Goal: Book appointment/travel/reservation

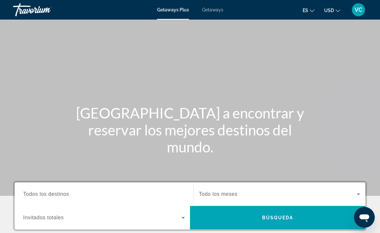
click at [214, 8] on span "Getaways" at bounding box center [212, 9] width 21 height 5
click at [78, 195] on input "Destination Todos los destinos" at bounding box center [104, 195] width 162 height 8
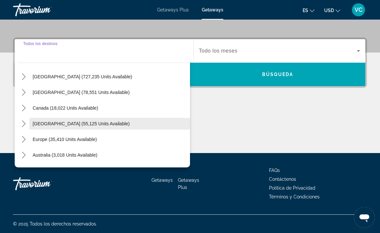
scroll to position [14, 0]
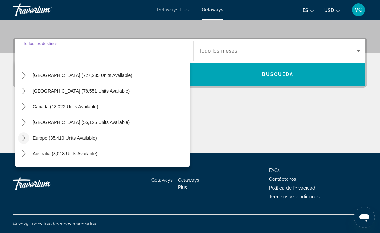
click at [25, 138] on icon "Toggle Europe (35,410 units available) submenu" at bounding box center [24, 138] width 7 height 7
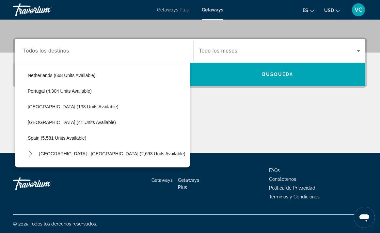
scroll to position [281, 0]
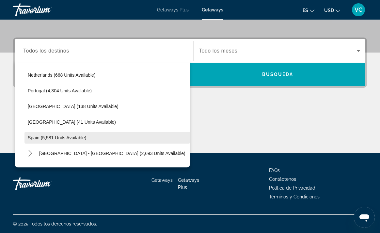
click at [40, 138] on span "Spain (5,581 units available)" at bounding box center [57, 137] width 59 height 5
type input "**********"
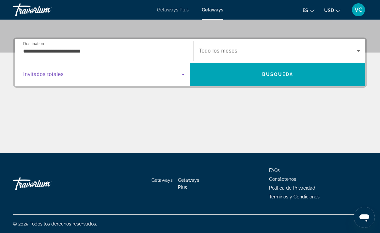
click at [184, 73] on icon "Search widget" at bounding box center [183, 75] width 8 height 8
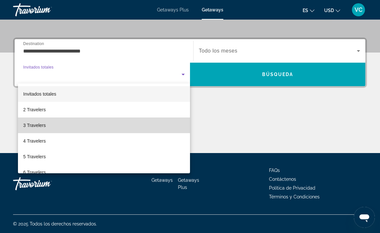
click at [85, 128] on mat-option "3 Travelers" at bounding box center [104, 126] width 172 height 16
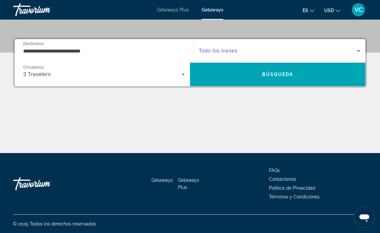
click at [360, 52] on icon "Search widget" at bounding box center [359, 51] width 8 height 8
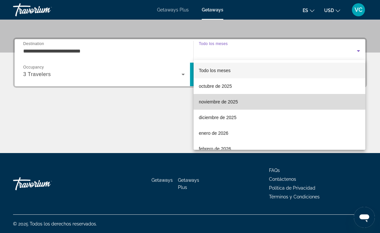
click at [233, 102] on span "noviembre de 2025" at bounding box center [218, 102] width 39 height 8
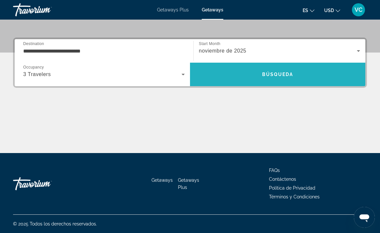
click at [281, 73] on span "Búsqueda" at bounding box center [277, 74] width 31 height 5
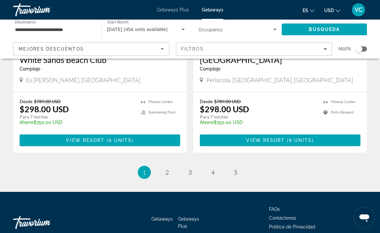
scroll to position [1259, 0]
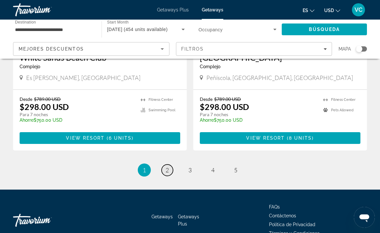
click at [168, 167] on span "2" at bounding box center [167, 170] width 3 height 7
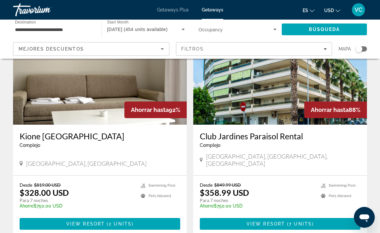
scroll to position [968, 0]
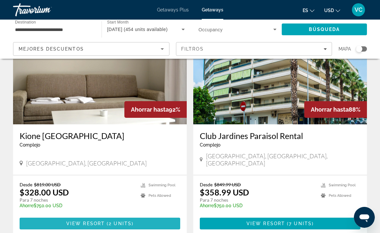
click at [110, 221] on span "2 units" at bounding box center [120, 223] width 23 height 5
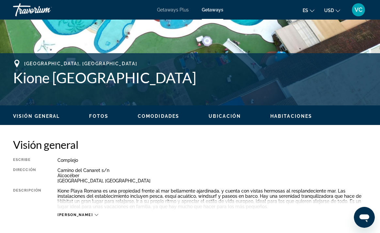
scroll to position [226, 0]
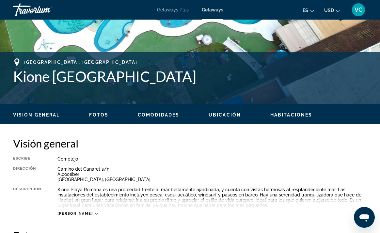
click at [225, 115] on span "Ubicación" at bounding box center [225, 114] width 32 height 5
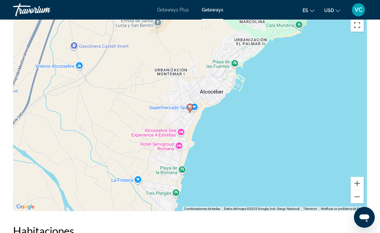
scroll to position [1119, 0]
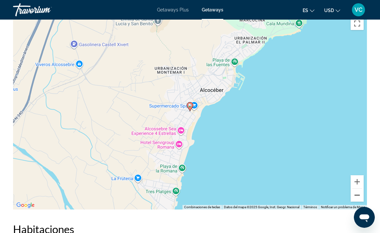
click at [359, 189] on button "Reducir" at bounding box center [357, 195] width 13 height 13
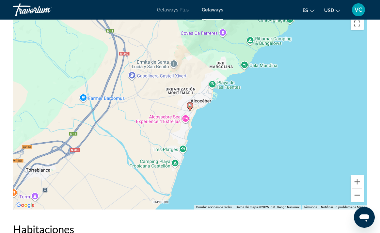
click at [359, 189] on button "Reducir" at bounding box center [357, 195] width 13 height 13
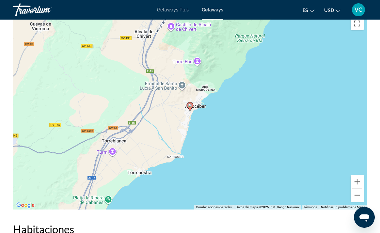
click at [359, 189] on button "Reducir" at bounding box center [357, 195] width 13 height 13
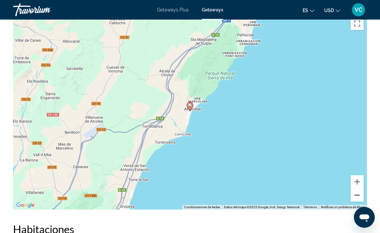
click at [359, 189] on button "Reducir" at bounding box center [357, 195] width 13 height 13
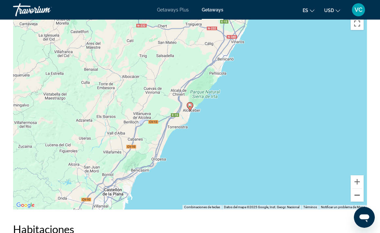
click at [359, 189] on button "Reducir" at bounding box center [357, 195] width 13 height 13
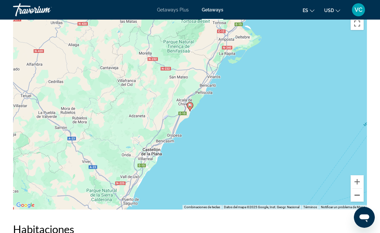
click at [359, 190] on button "Reducir" at bounding box center [357, 195] width 13 height 13
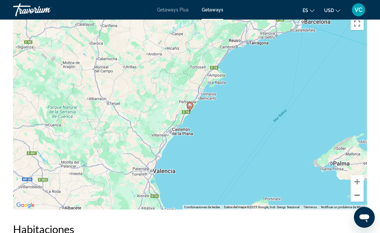
click at [359, 190] on button "Reducir" at bounding box center [357, 195] width 13 height 13
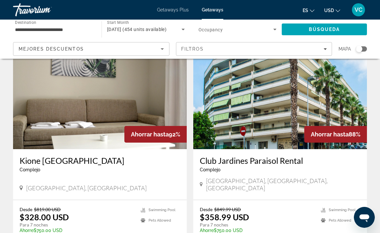
scroll to position [944, 0]
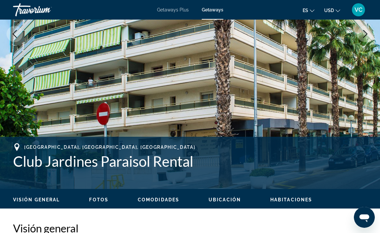
scroll to position [143, 0]
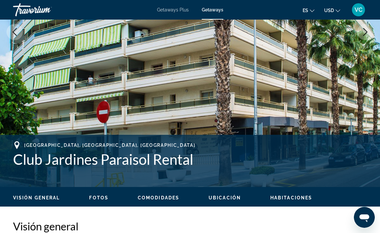
click at [232, 200] on span "Ubicación" at bounding box center [225, 197] width 32 height 5
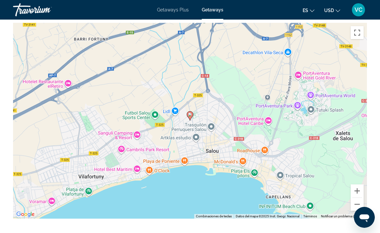
scroll to position [1020, 0]
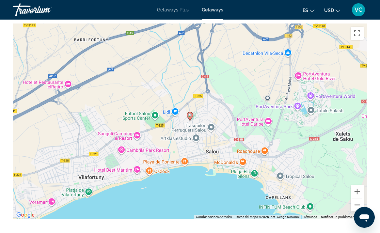
click at [358, 199] on button "Reducir" at bounding box center [357, 205] width 13 height 13
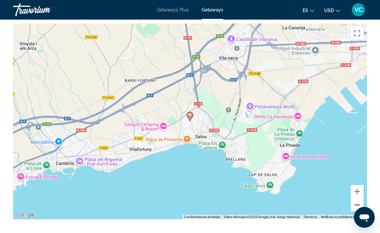
click at [358, 199] on button "Reducir" at bounding box center [357, 205] width 13 height 13
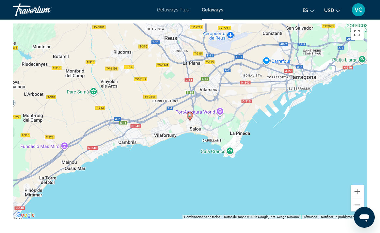
click at [358, 199] on button "Reducir" at bounding box center [357, 205] width 13 height 13
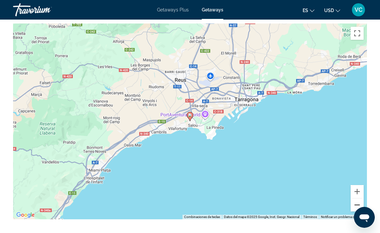
click at [358, 199] on button "Reducir" at bounding box center [357, 205] width 13 height 13
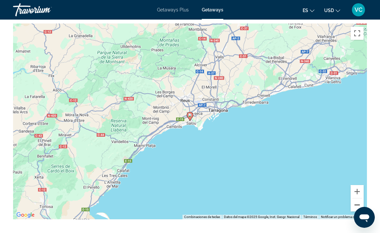
click at [358, 199] on button "Reducir" at bounding box center [357, 205] width 13 height 13
